Goal: Task Accomplishment & Management: Manage account settings

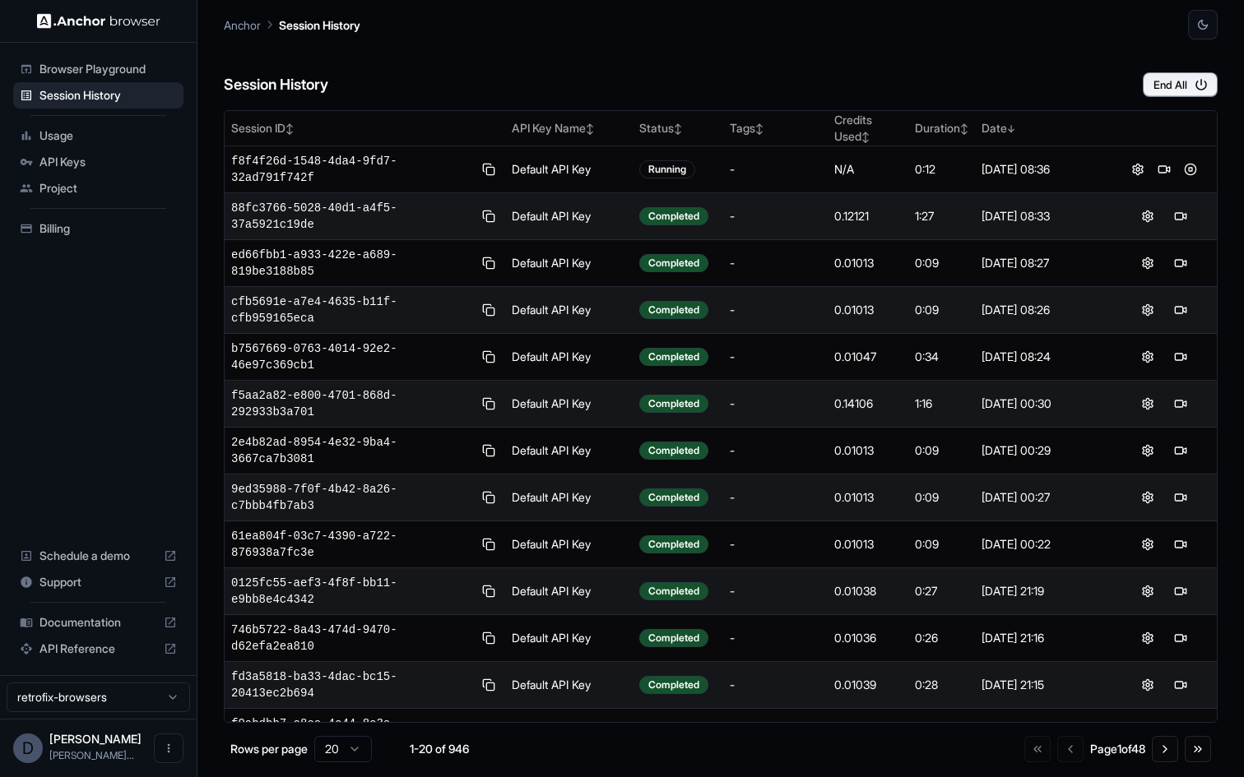
click at [106, 227] on span "Billing" at bounding box center [107, 228] width 137 height 16
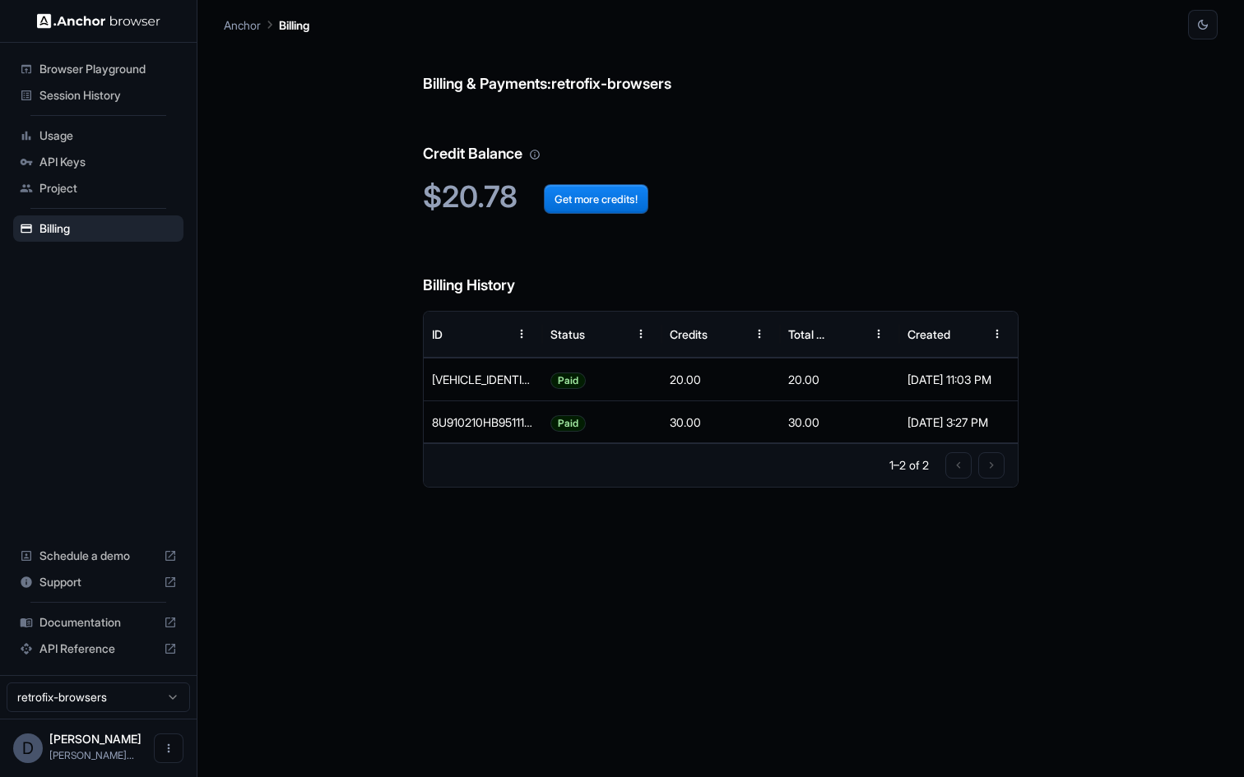
click at [117, 101] on span "Session History" at bounding box center [107, 95] width 137 height 16
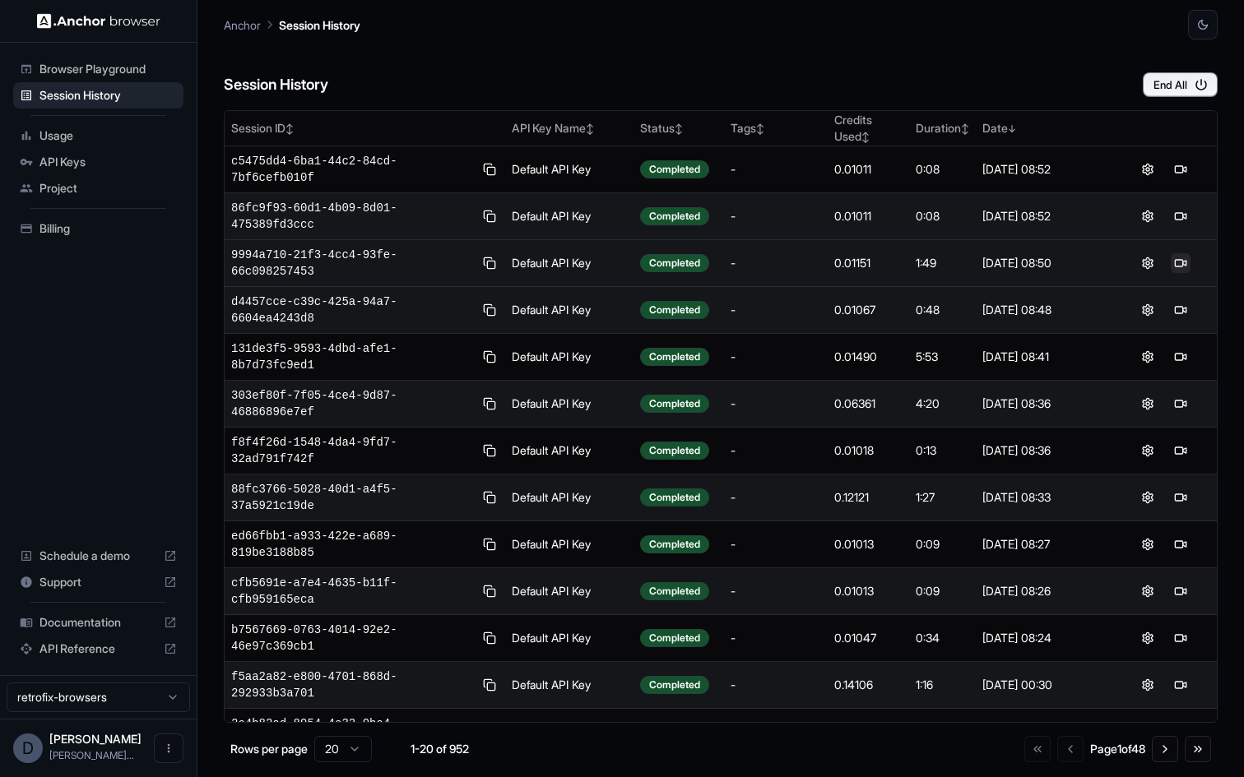
click at [1182, 259] on button at bounding box center [1180, 263] width 20 height 20
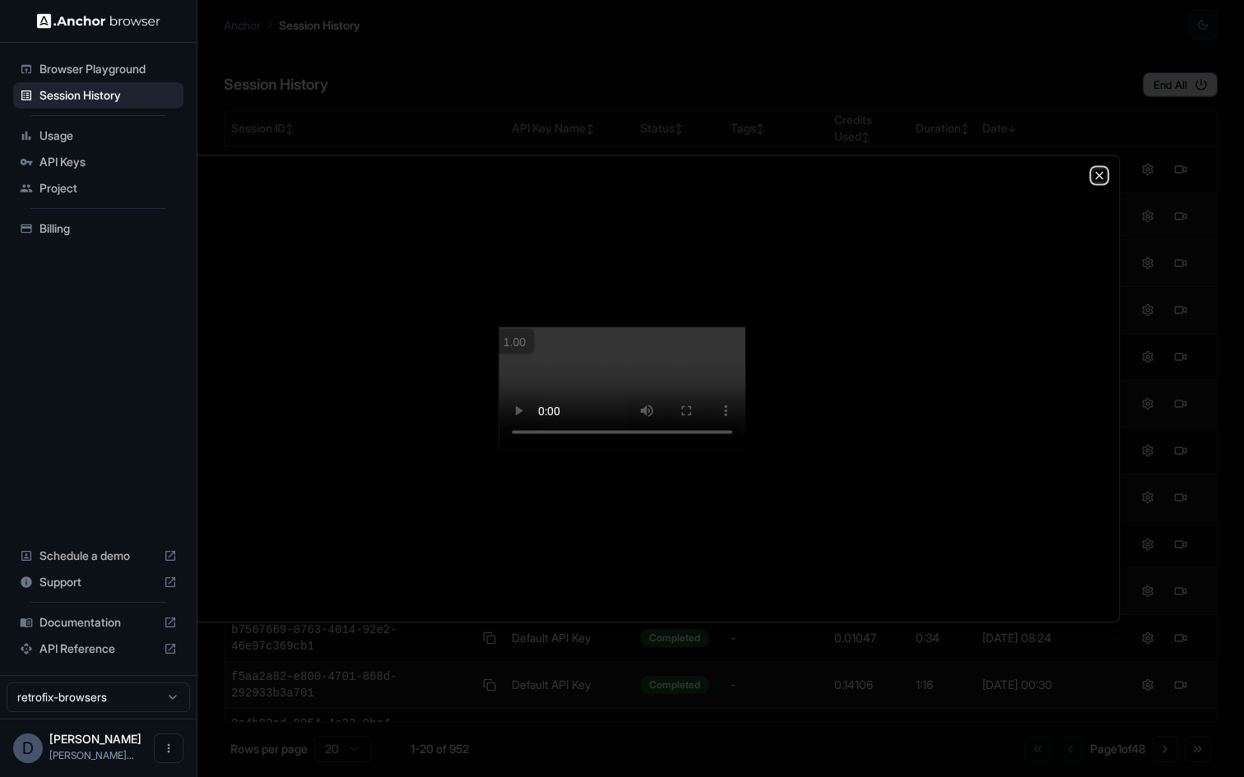
click at [1096, 172] on icon "button" at bounding box center [1099, 175] width 7 height 7
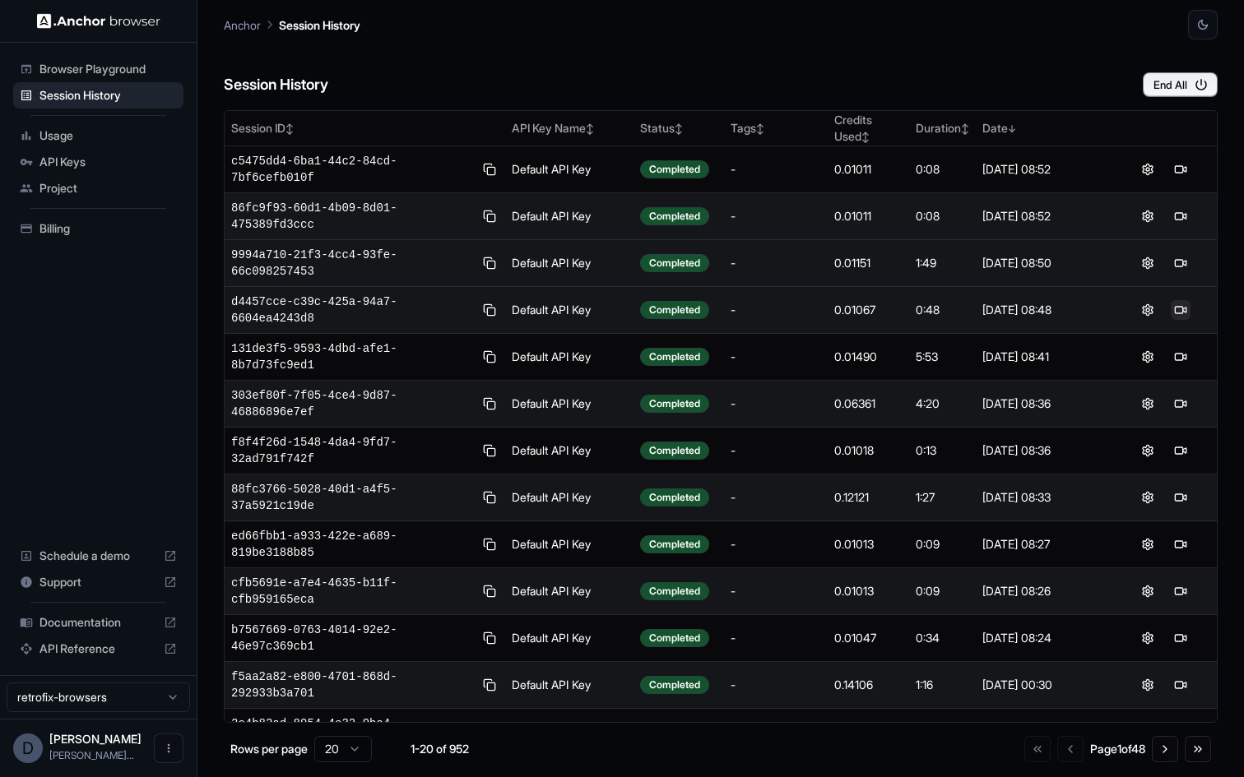
click at [1176, 312] on button at bounding box center [1180, 310] width 20 height 20
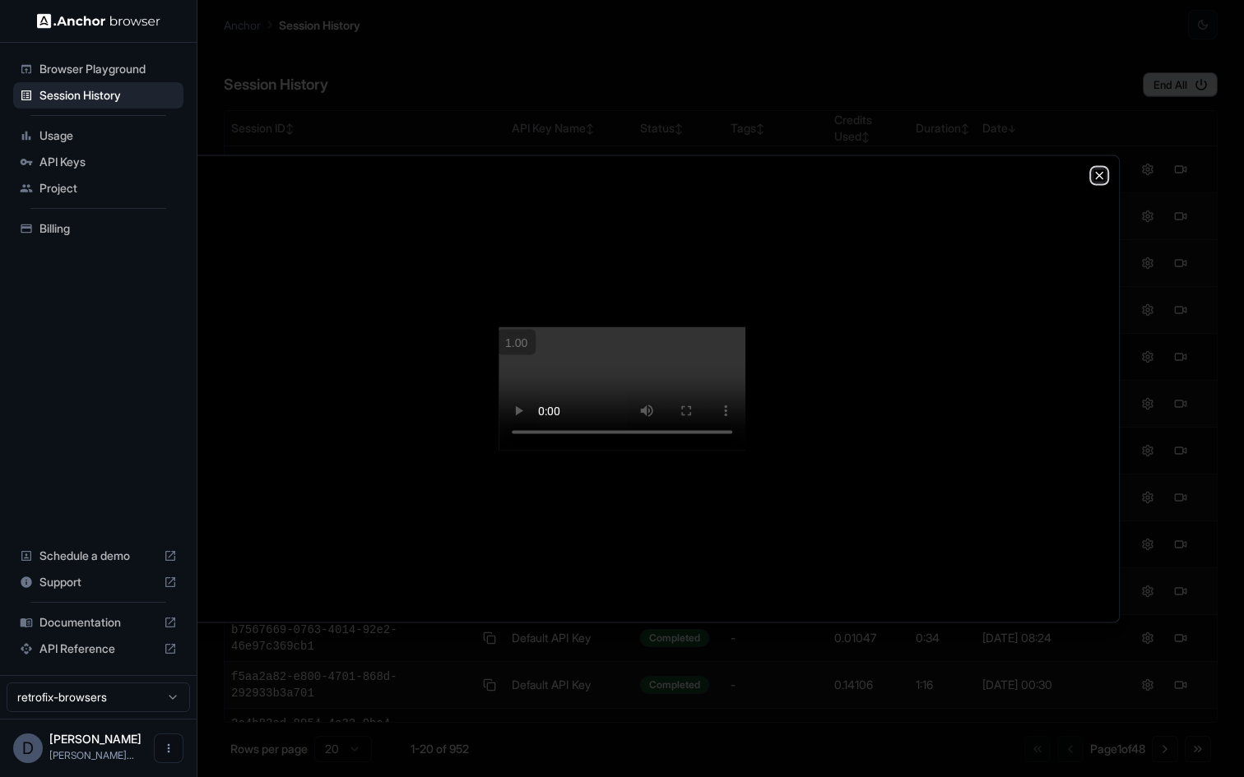
click at [1099, 169] on icon "button" at bounding box center [1098, 175] width 13 height 13
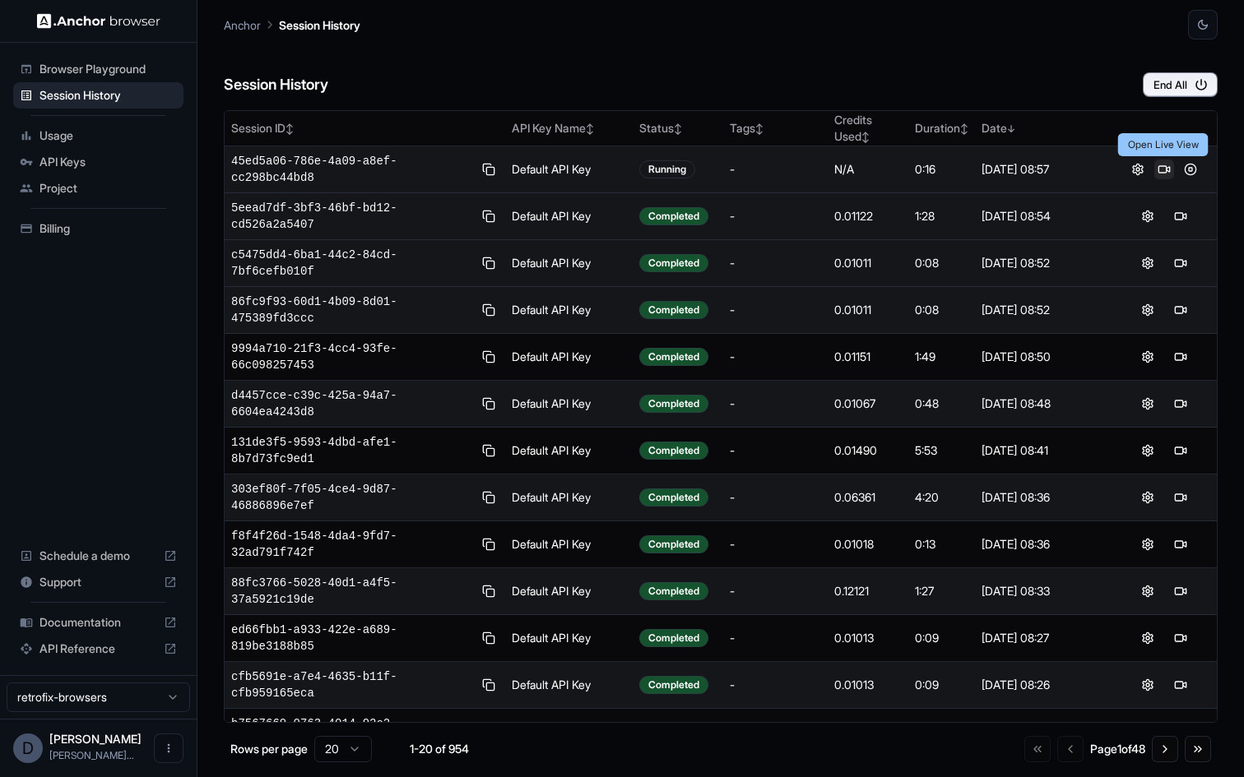
click at [1162, 169] on button at bounding box center [1164, 170] width 20 height 20
click at [1163, 173] on button at bounding box center [1164, 170] width 20 height 20
click at [1019, 61] on div "Session History End All" at bounding box center [721, 68] width 994 height 58
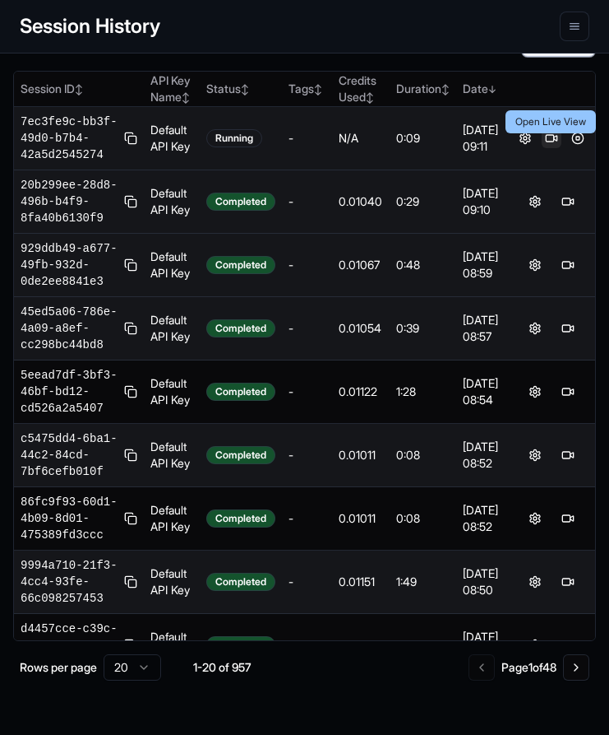
click at [556, 148] on button at bounding box center [552, 138] width 20 height 20
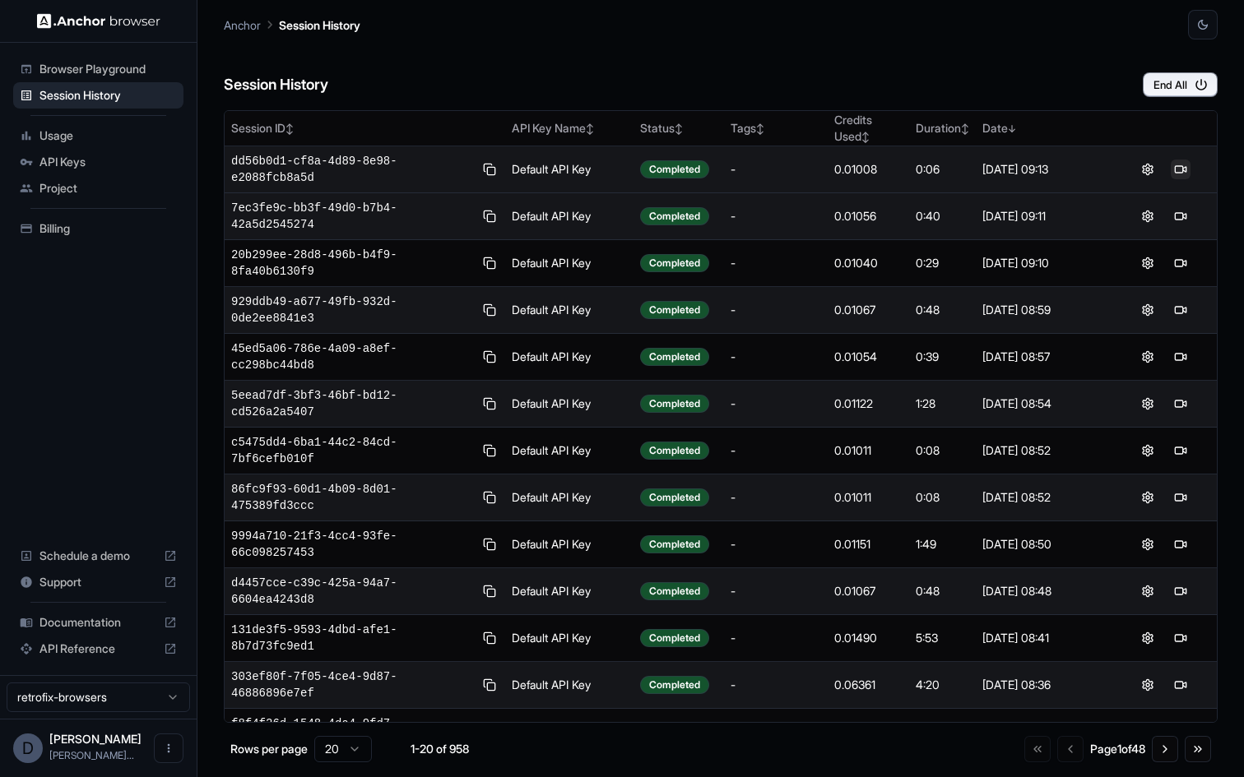
click at [609, 164] on button at bounding box center [1180, 170] width 20 height 20
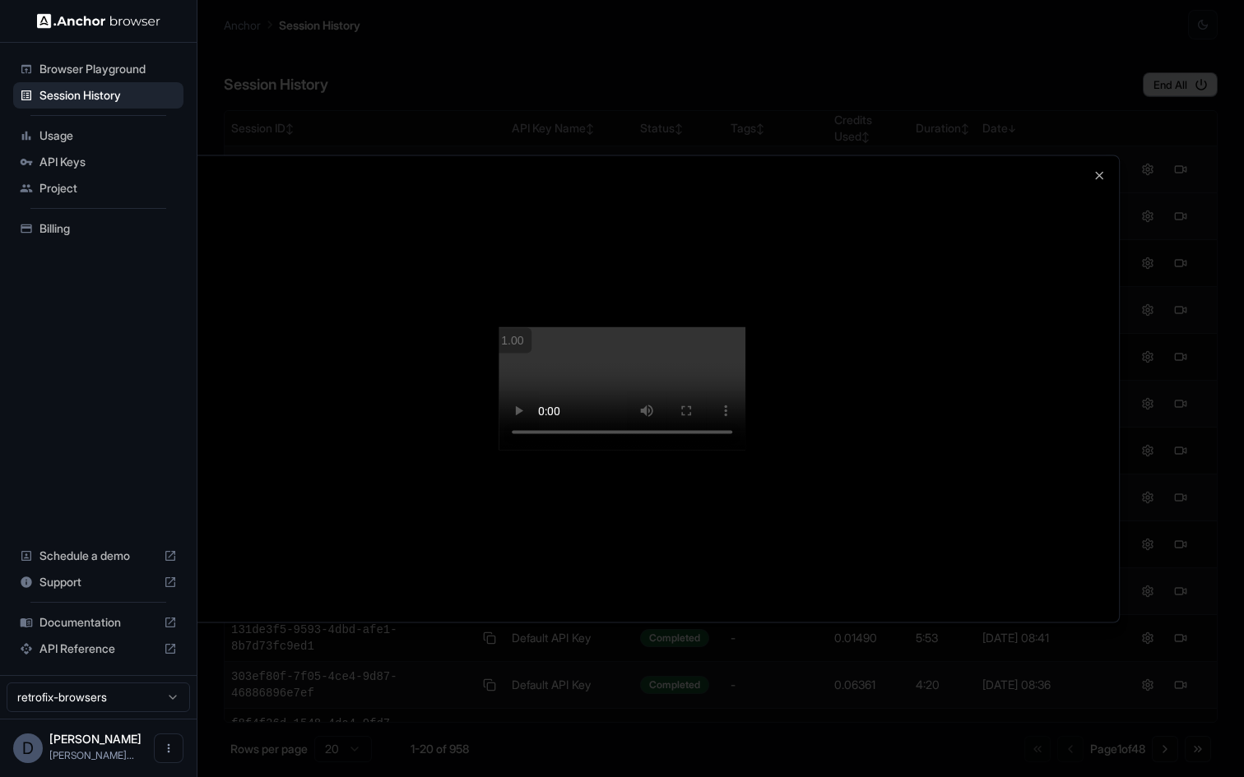
click at [609, 316] on div at bounding box center [622, 388] width 1244 height 777
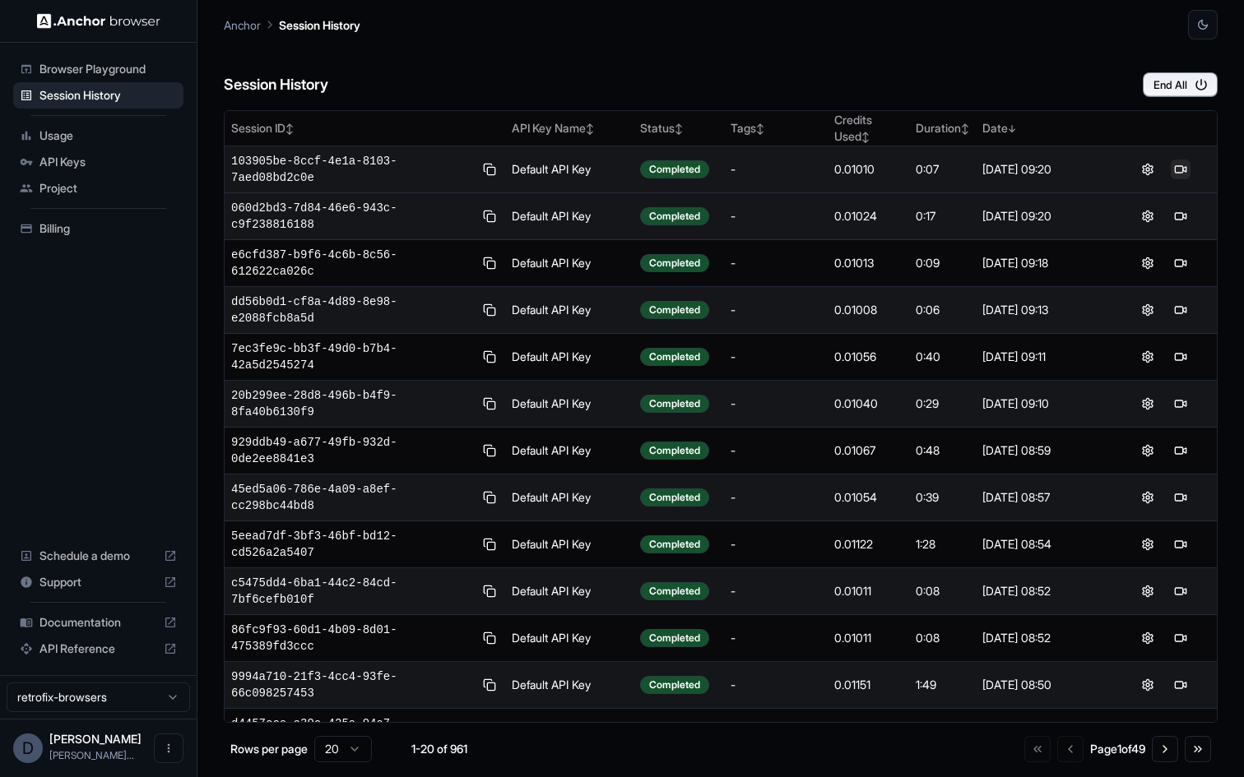
click at [1181, 169] on button at bounding box center [1180, 170] width 20 height 20
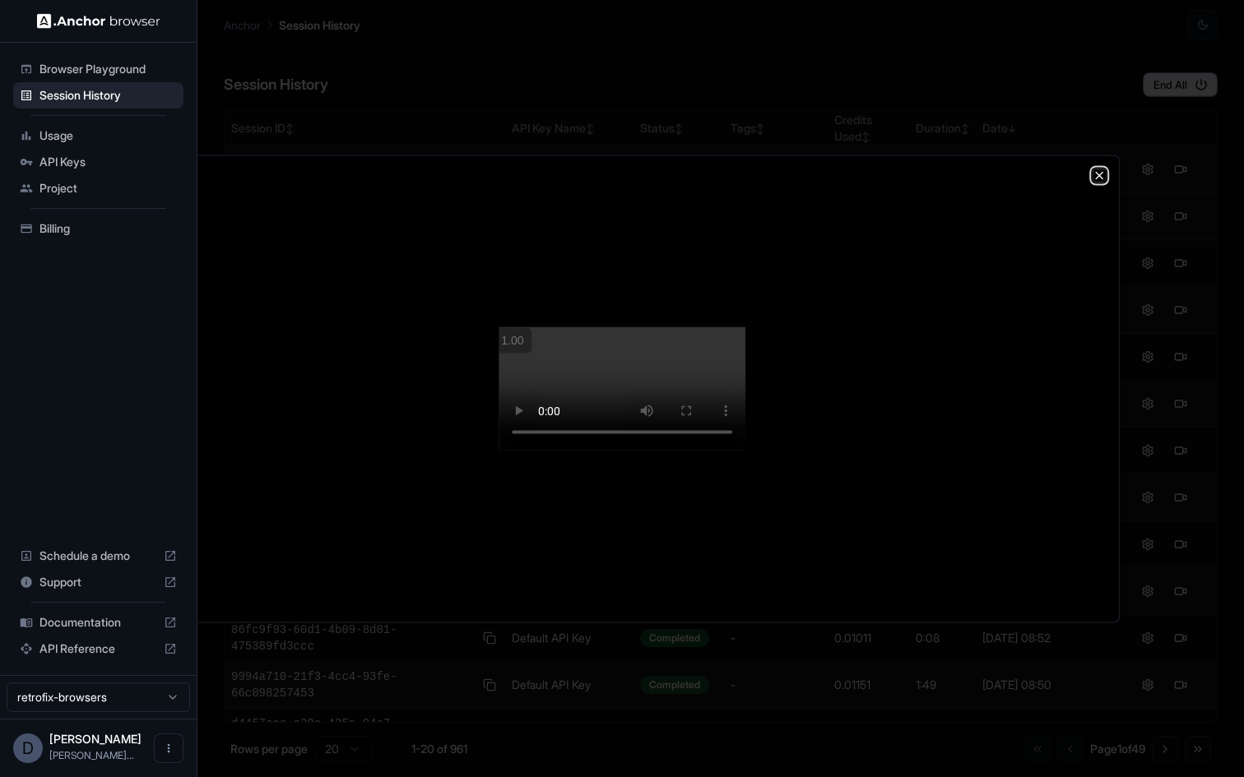
click at [1096, 169] on icon "button" at bounding box center [1098, 175] width 13 height 13
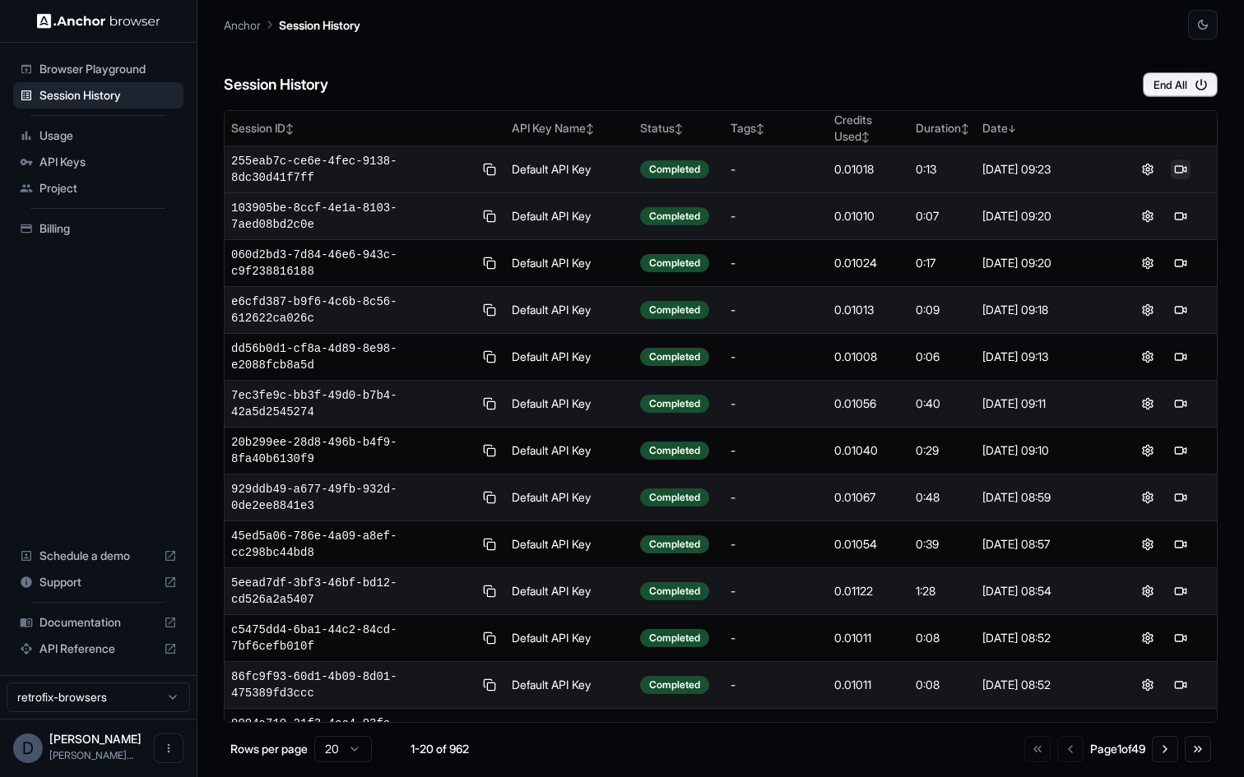
click at [1188, 170] on button at bounding box center [1180, 170] width 20 height 20
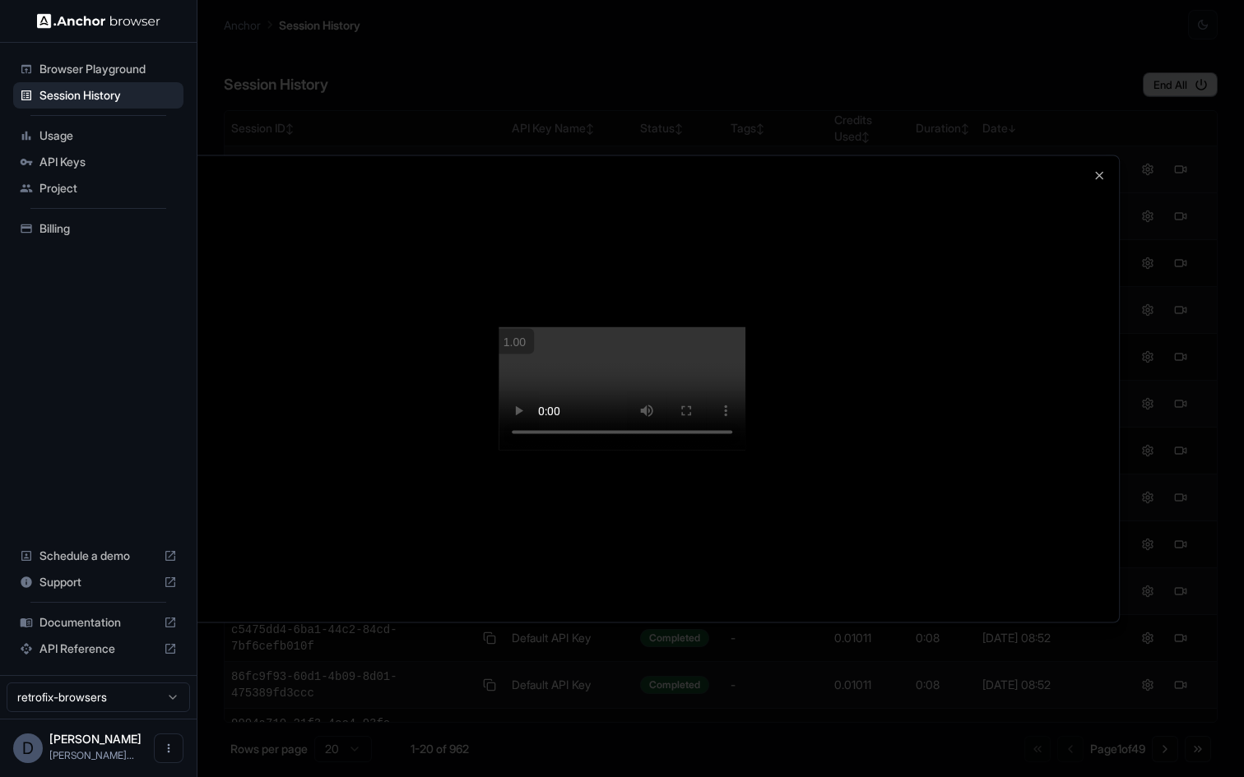
click at [1129, 359] on div at bounding box center [622, 388] width 1244 height 777
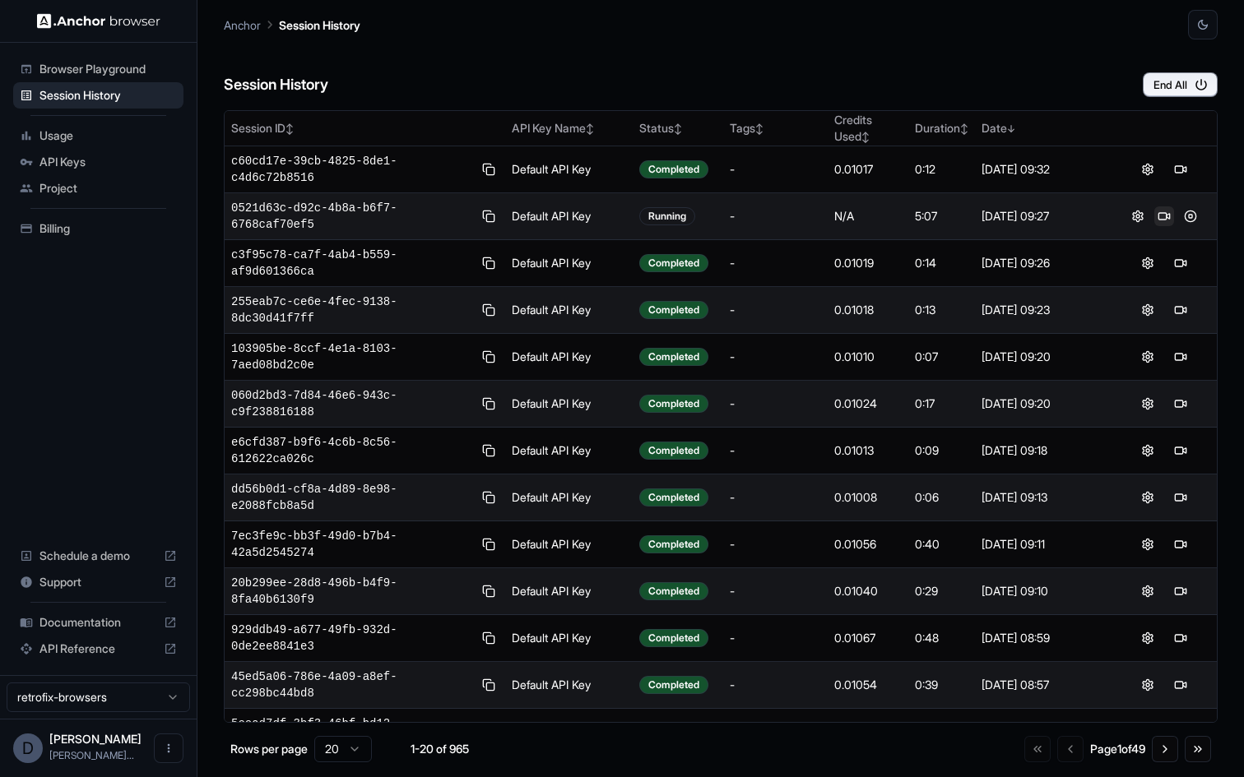
click at [1166, 220] on button at bounding box center [1164, 216] width 20 height 20
click at [1189, 216] on button at bounding box center [1190, 216] width 20 height 20
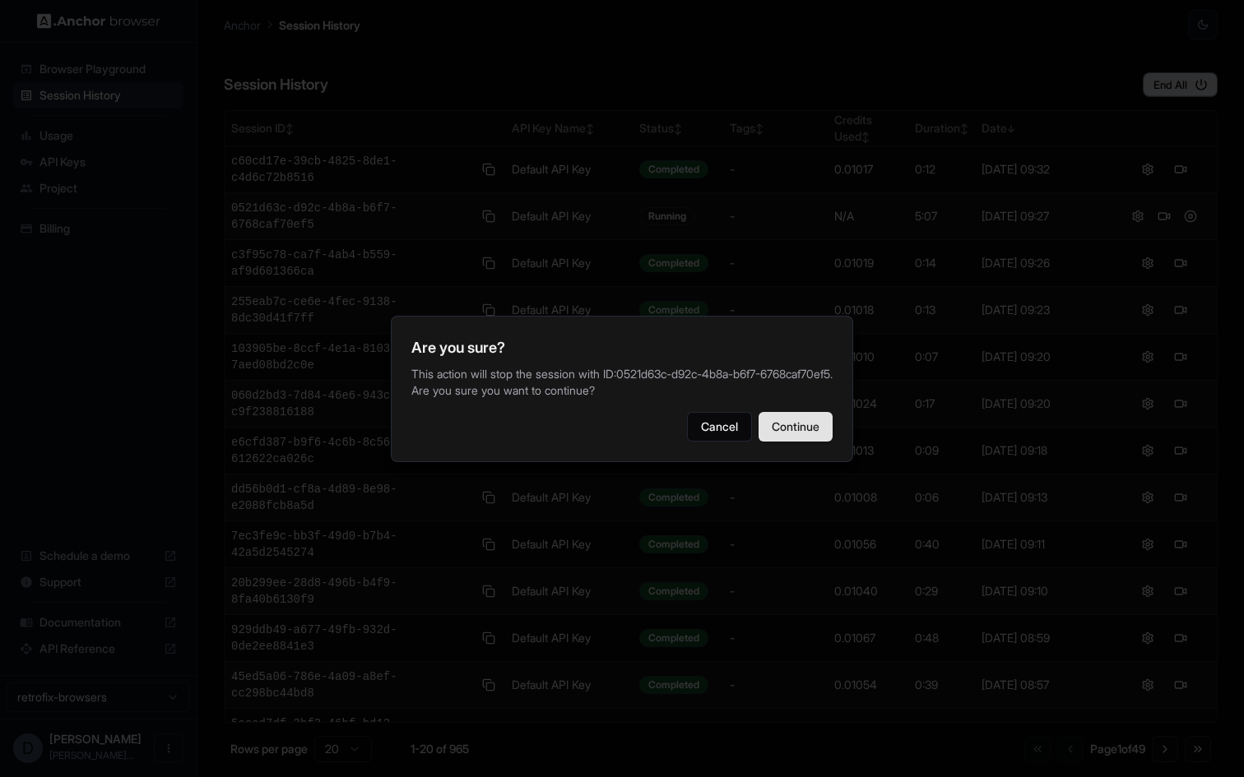
click at [824, 416] on button "Continue" at bounding box center [795, 427] width 74 height 30
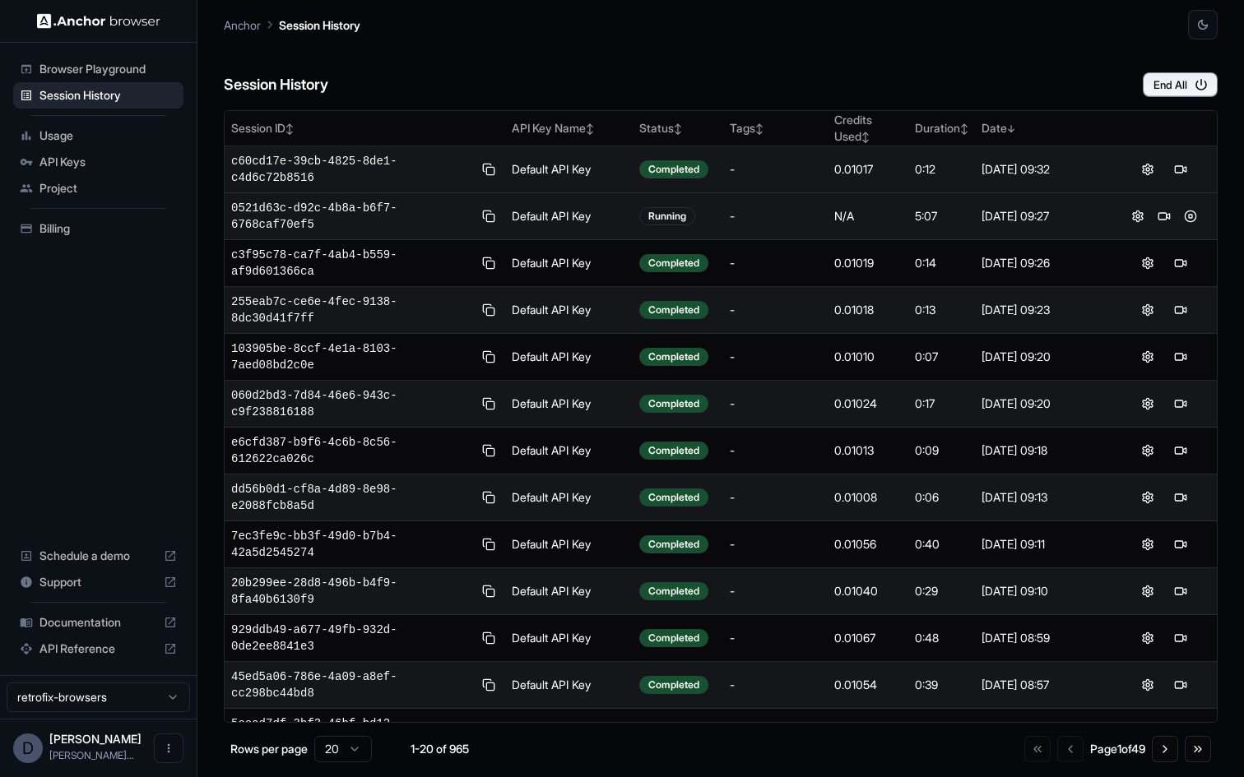
click at [1193, 170] on div at bounding box center [1163, 170] width 93 height 20
click at [1187, 167] on button at bounding box center [1180, 170] width 20 height 20
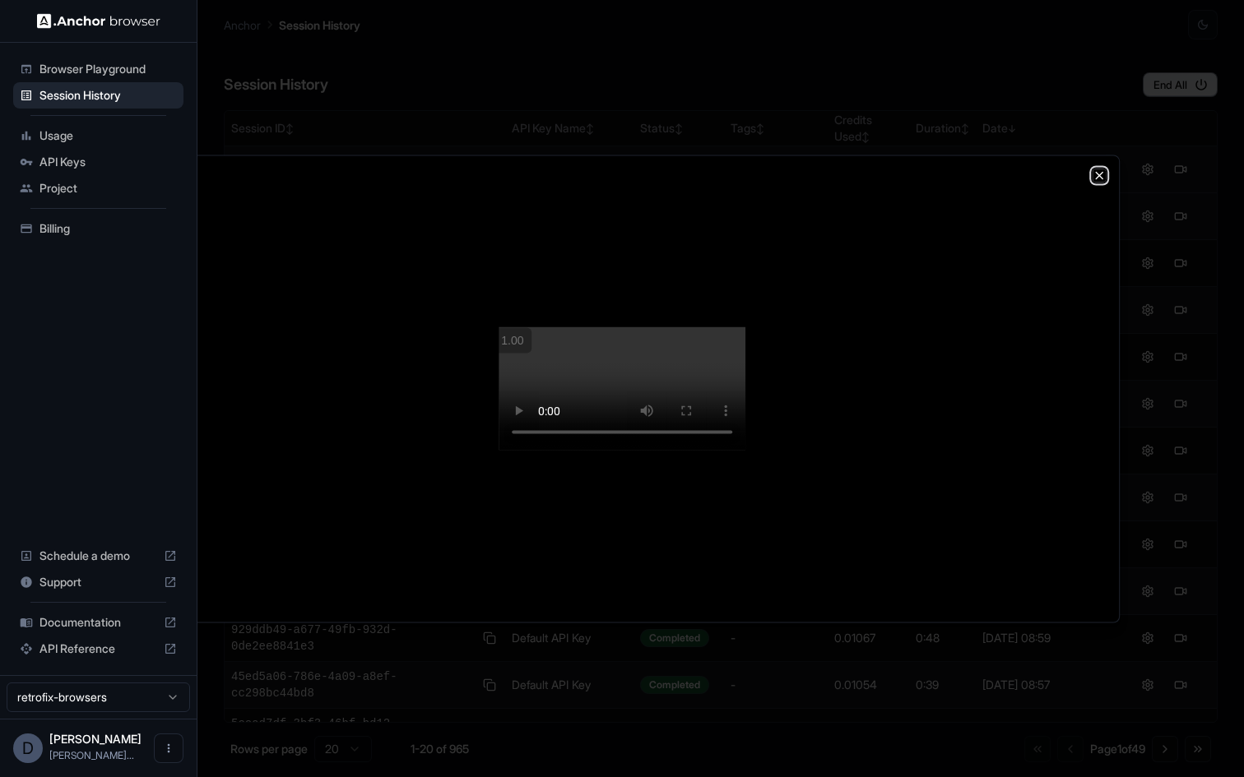
click at [1097, 169] on icon "button" at bounding box center [1098, 175] width 13 height 13
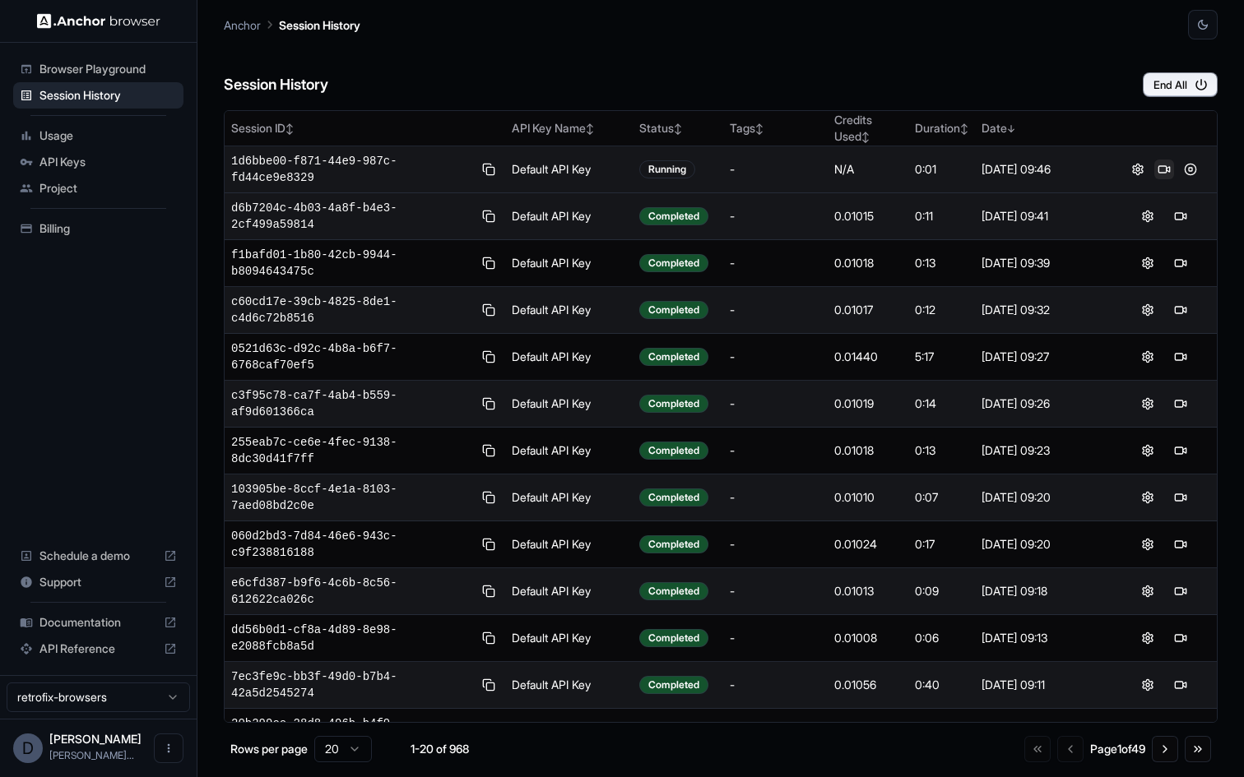
click at [1160, 174] on button at bounding box center [1164, 170] width 20 height 20
click at [1161, 171] on button at bounding box center [1164, 170] width 20 height 20
